Goal: Task Accomplishment & Management: Use online tool/utility

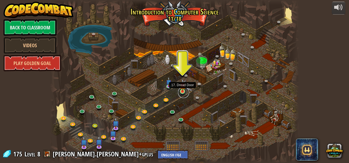
click at [186, 91] on link at bounding box center [183, 92] width 11 height 11
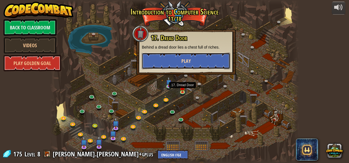
click at [169, 65] on button "Play" at bounding box center [186, 61] width 88 height 16
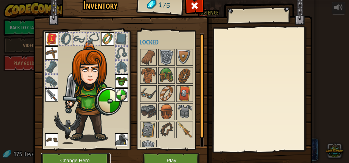
click at [77, 155] on button "Change Hero" at bounding box center [76, 160] width 70 height 15
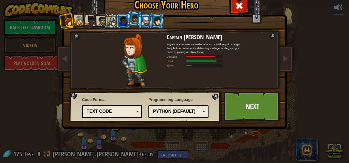
click at [122, 24] on div at bounding box center [123, 20] width 9 height 9
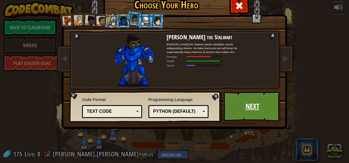
click at [234, 101] on link "Next" at bounding box center [252, 106] width 57 height 30
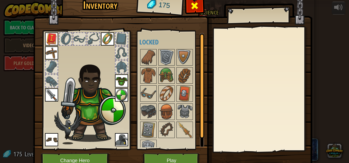
click at [192, 10] on span at bounding box center [194, 5] width 9 height 9
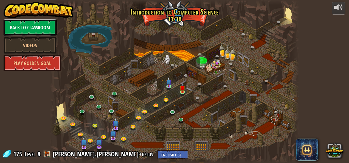
click at [14, 27] on link "Back to Classroom" at bounding box center [30, 27] width 53 height 16
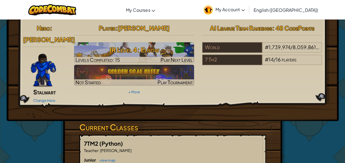
click at [47, 94] on div "Hero : [PERSON_NAME] Change Hero Player : [PERSON_NAME] Level 4: Elbow Levels C…" at bounding box center [173, 63] width 308 height 82
click at [47, 98] on link "Change Hero" at bounding box center [44, 100] width 22 height 4
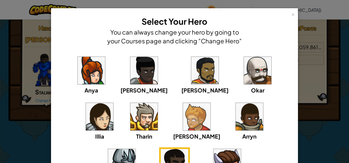
click at [244, 65] on img at bounding box center [257, 70] width 27 height 27
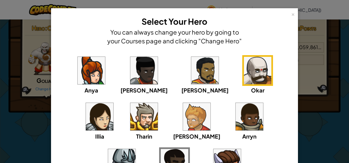
click at [244, 69] on img at bounding box center [257, 70] width 27 height 27
click at [291, 14] on div "×" at bounding box center [293, 14] width 4 height 6
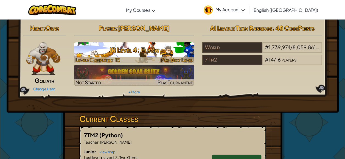
click at [95, 57] on div "Levels Completed: 15" at bounding box center [98, 60] width 44 height 7
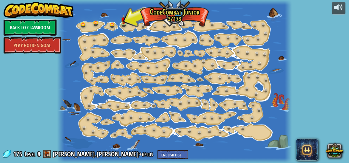
click at [14, 30] on link "Back to Classroom" at bounding box center [30, 27] width 53 height 16
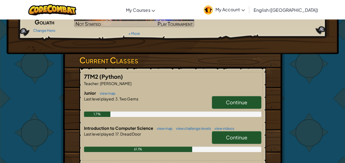
scroll to position [59, 0]
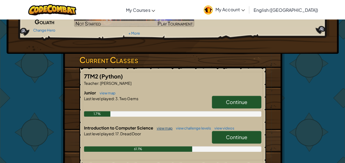
click at [161, 127] on link "view map" at bounding box center [163, 128] width 19 height 4
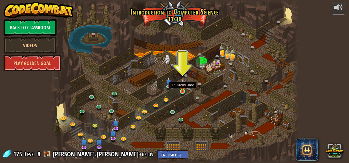
click at [181, 89] on img at bounding box center [183, 85] width 6 height 13
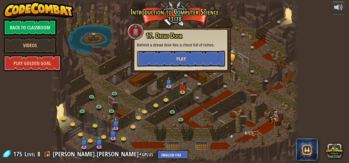
click at [154, 58] on button "Play" at bounding box center [181, 59] width 88 height 16
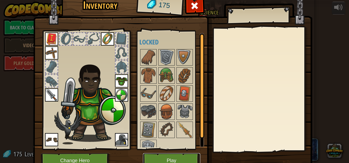
click at [169, 155] on button "Play" at bounding box center [171, 160] width 57 height 15
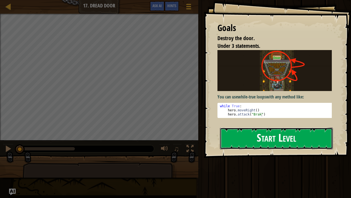
click at [231, 142] on button "Start Level" at bounding box center [276, 138] width 113 height 22
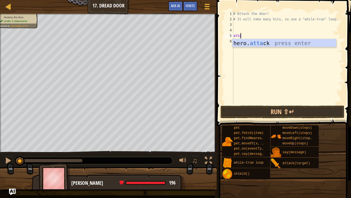
scroll to position [2, 0]
click at [251, 46] on div "hero. [PERSON_NAME] press enter" at bounding box center [285, 51] width 104 height 25
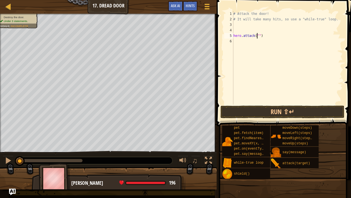
click at [268, 38] on div "# Attack the door! # It will take many hits, so use a "while-true" loop. hero .…" at bounding box center [288, 63] width 111 height 104
type textarea "h"
type textarea "m"
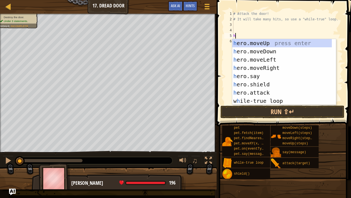
type textarea "he"
click at [266, 44] on div "he ro.moveUp press enter he ro.moveDown press enter he ro.moveLeft press enter …" at bounding box center [283, 80] width 100 height 82
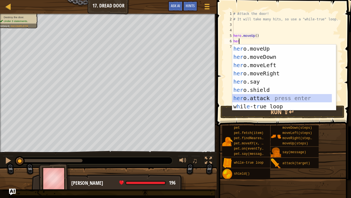
click at [256, 97] on div "her o.moveUp press enter her o.moveDown press enter her o.moveLeft press enter …" at bounding box center [283, 85] width 100 height 82
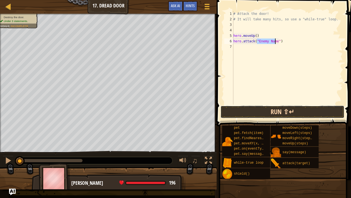
click at [236, 114] on button "Run ⇧↵" at bounding box center [283, 111] width 124 height 13
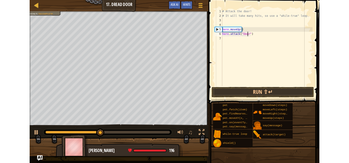
scroll to position [2, 2]
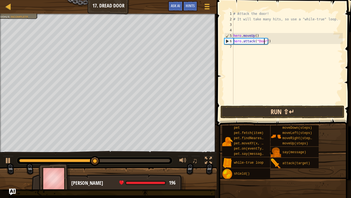
type textarea "hero.attack("Door")"
click at [263, 112] on button "Run ⇧↵" at bounding box center [283, 111] width 124 height 13
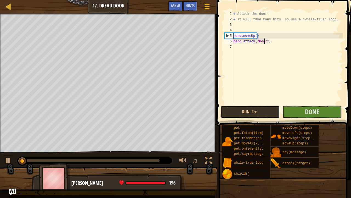
click at [263, 112] on button "Run ⇧↵" at bounding box center [250, 111] width 59 height 13
click at [258, 110] on button "Run ⇧↵" at bounding box center [250, 111] width 59 height 13
